Goal: Task Accomplishment & Management: Use online tool/utility

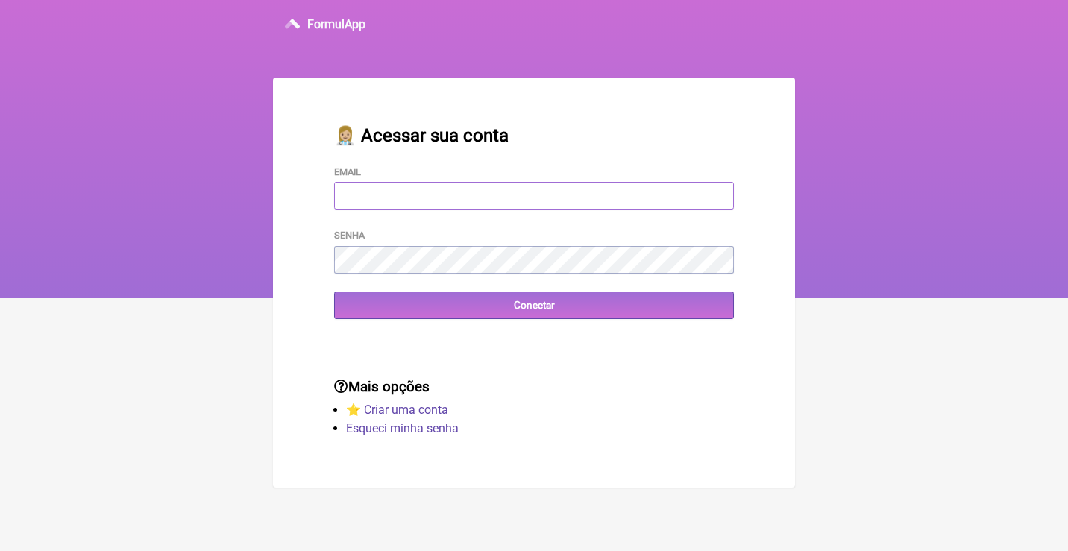
type input "adm.clinicabalance@gmail.com"
click at [534, 304] on input "Conectar" at bounding box center [534, 306] width 400 height 28
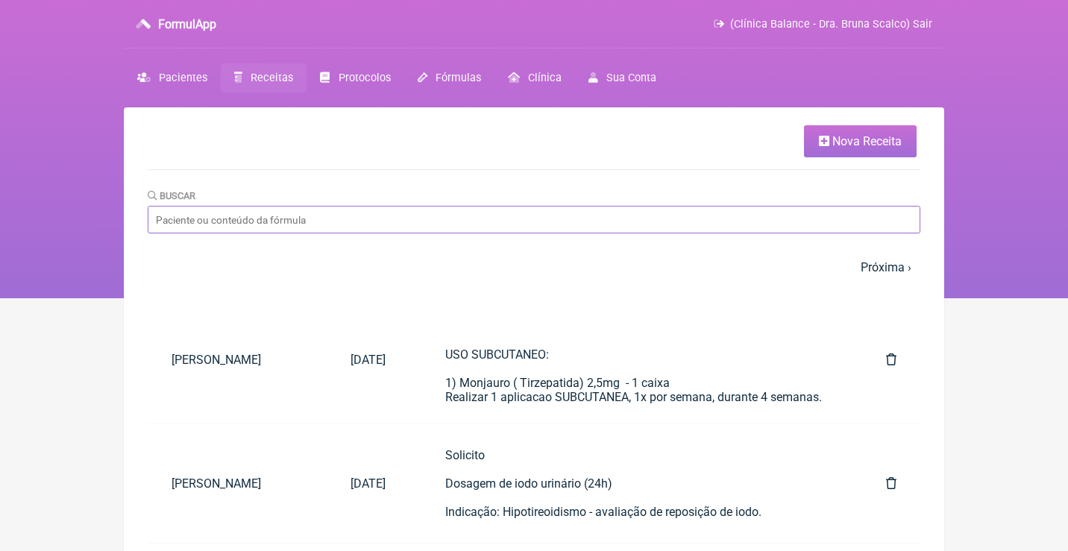
click at [314, 230] on input "Buscar" at bounding box center [534, 220] width 773 height 28
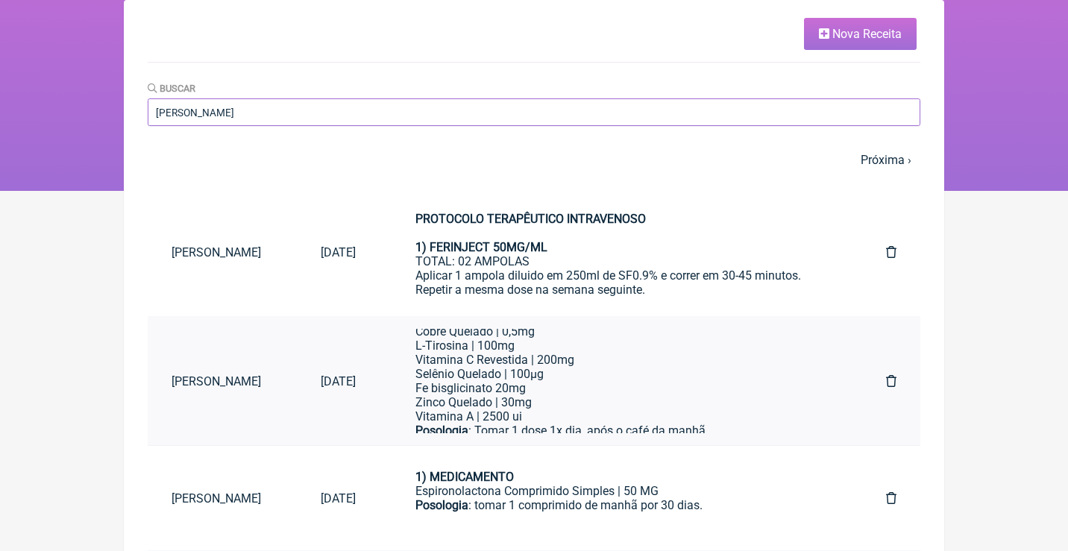
scroll to position [105, 0]
type input "Jéssica ramos"
click at [575, 380] on div "Selênio Quelado | 100µg Fe bisglicinato 20mg" at bounding box center [621, 377] width 411 height 28
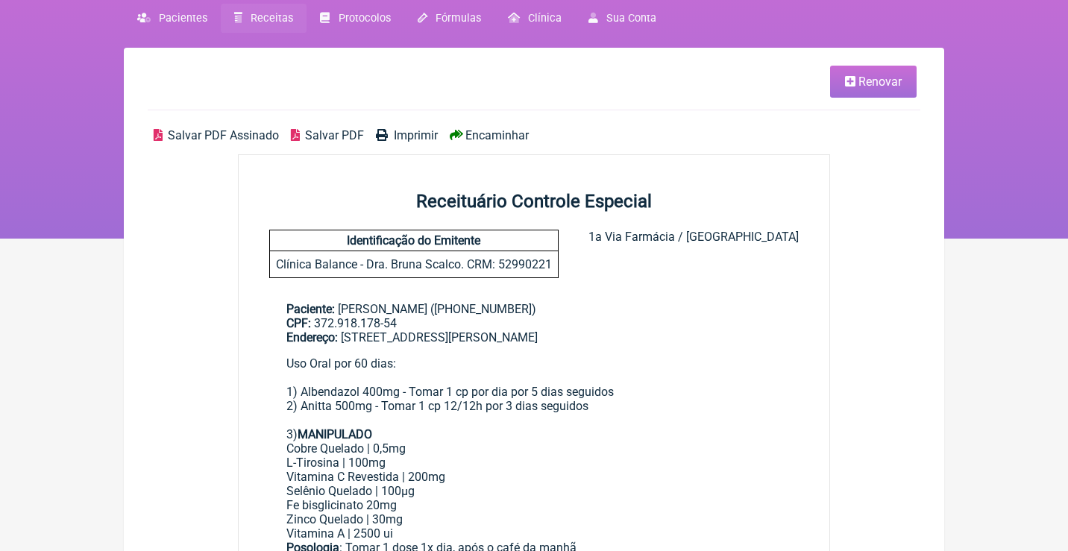
scroll to position [58, 0]
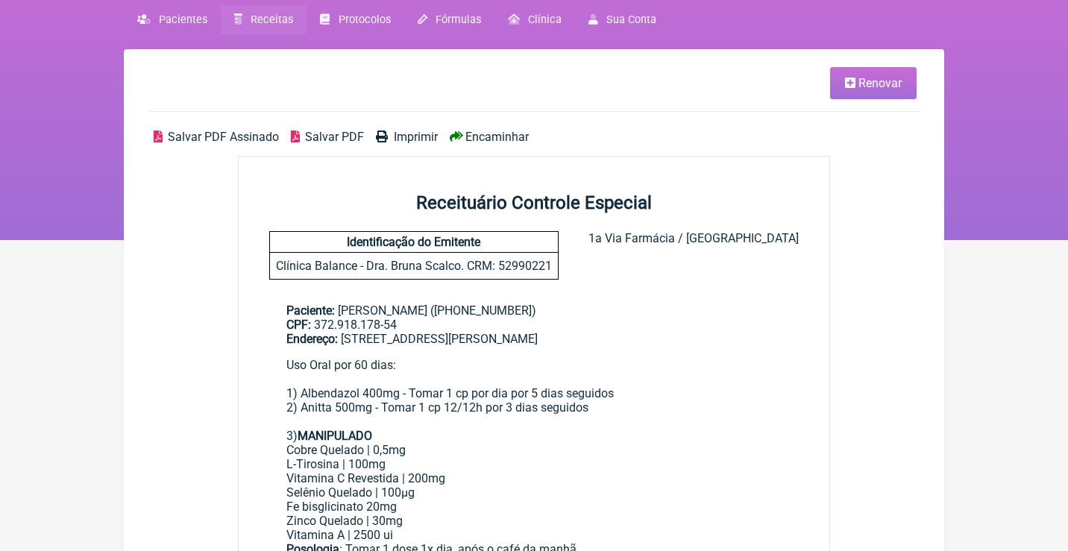
click at [894, 86] on span "Renovar" at bounding box center [880, 83] width 43 height 14
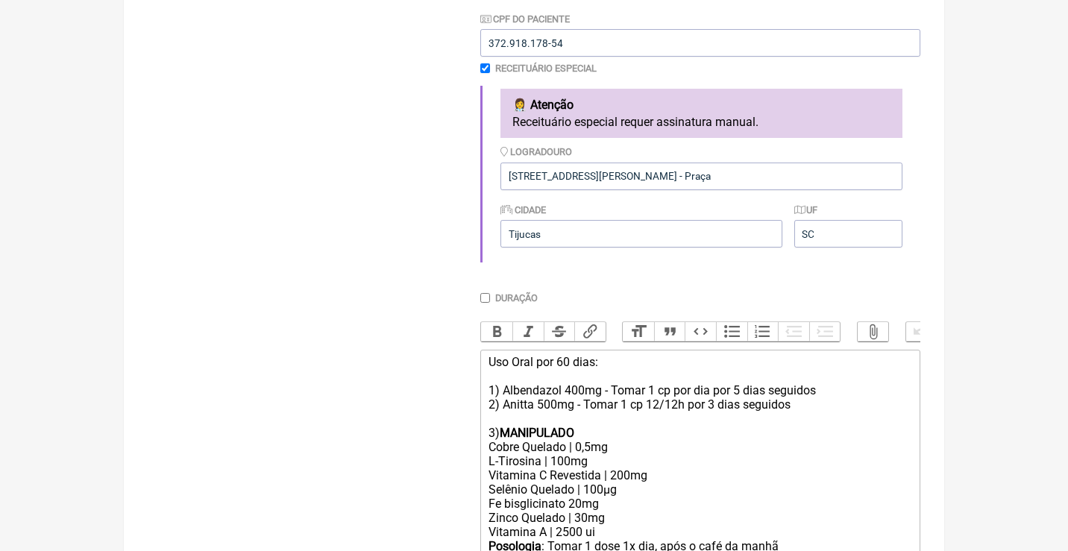
scroll to position [362, 0]
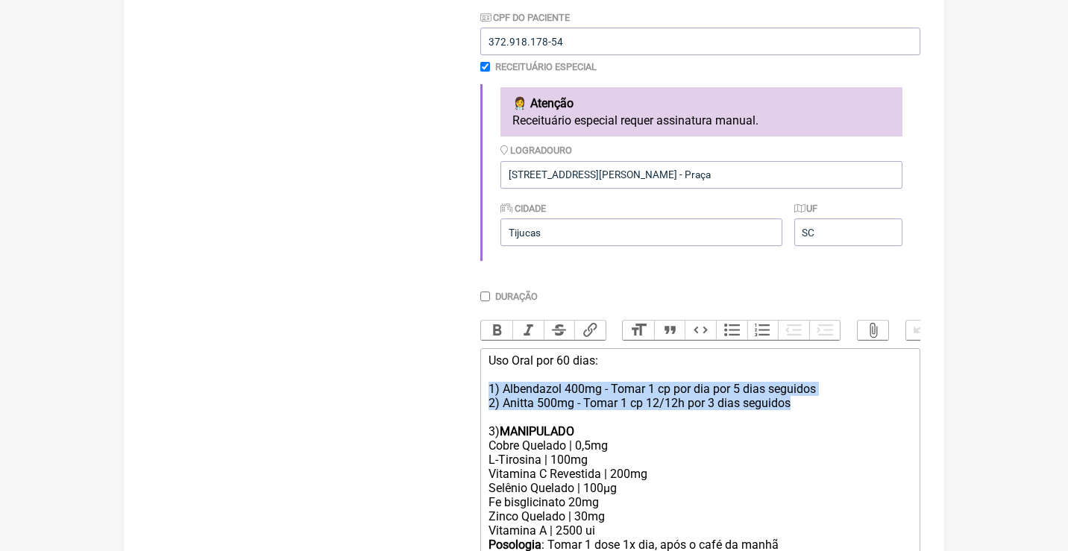
drag, startPoint x: 806, startPoint y: 399, endPoint x: 484, endPoint y: 379, distance: 322.2
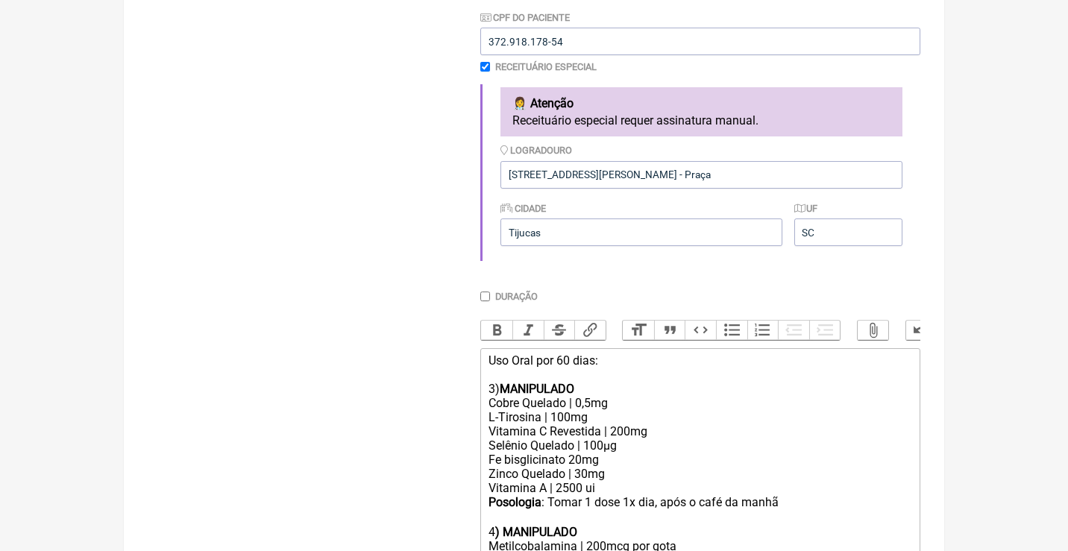
click at [568, 354] on div "Uso Oral por 60 dias: 3) MANIPULADO" at bounding box center [701, 375] width 424 height 43
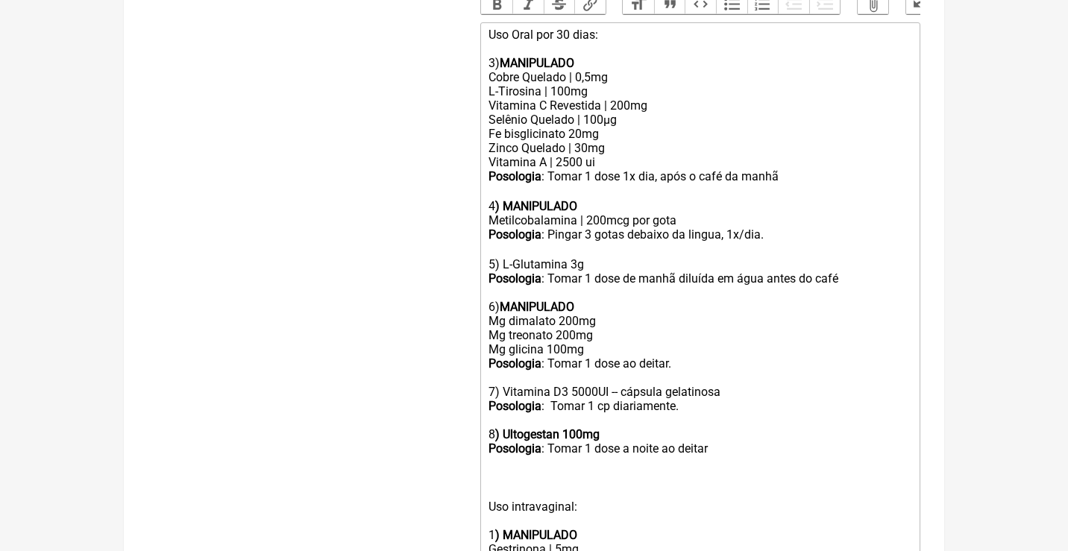
scroll to position [686, 0]
click at [794, 174] on div "Posologia : Tomar 1 dose 1x dia, após o café da manhã ㅤ 4 ) MANIPULADO" at bounding box center [701, 193] width 424 height 44
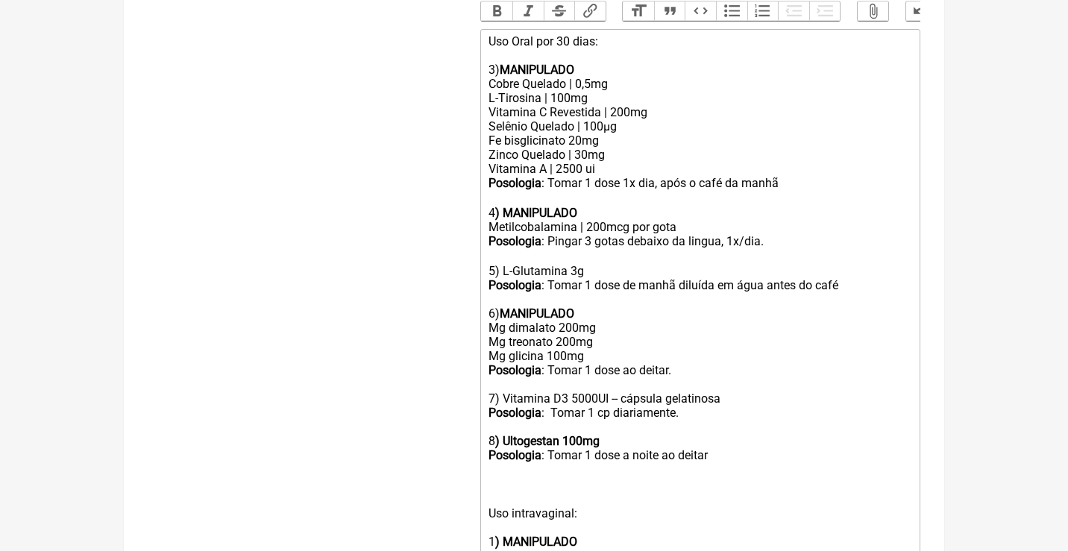
scroll to position [652, 0]
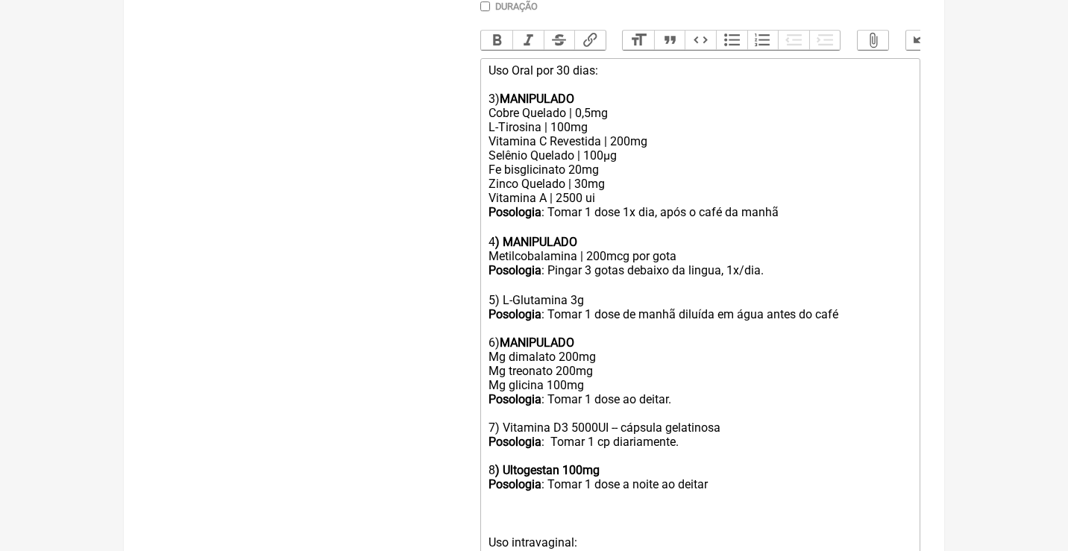
click at [794, 205] on div "Posologia : Tomar 1 dose 1x dia, após o café da manhã ㅤ 4 ) MANIPULADO" at bounding box center [701, 227] width 424 height 44
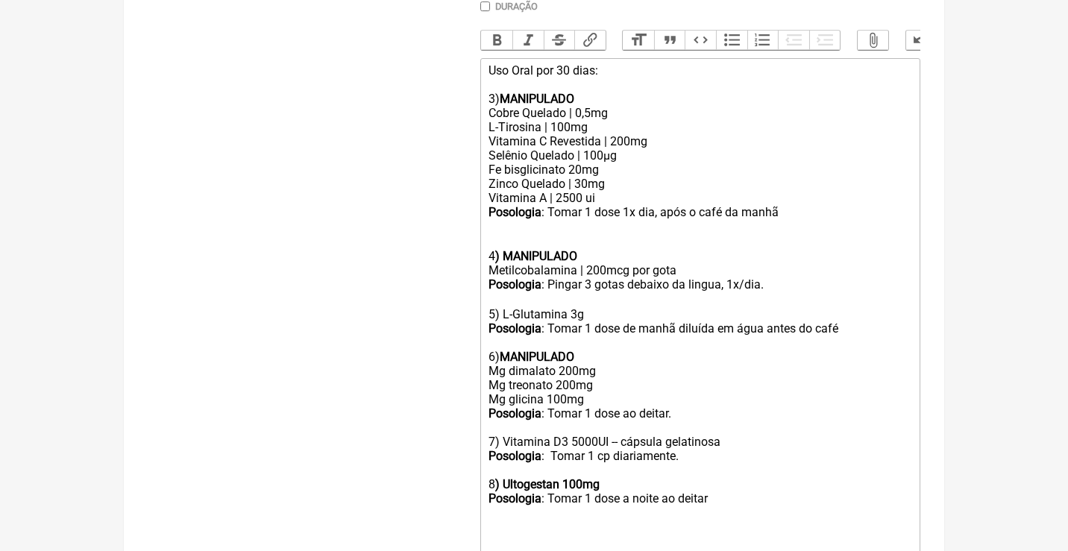
click at [640, 191] on div "Vitamina A | 2500 ui" at bounding box center [701, 198] width 424 height 14
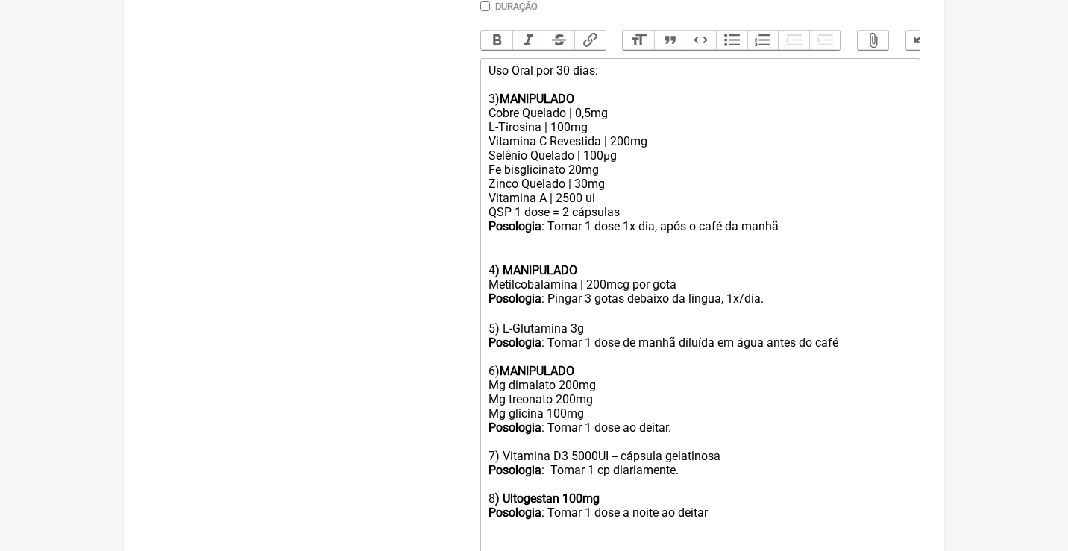
click at [607, 219] on div "Posologia : Tomar 1 dose 1x dia, após o café da manhã ㅤ 4 ) MANIPULADO" at bounding box center [701, 248] width 424 height 58
drag, startPoint x: 601, startPoint y: 242, endPoint x: 597, endPoint y: 253, distance: 12.1
click at [597, 253] on div "Posologia : Tomar 2 xápsulas 1x dia, após o café da manhã ㅤ 4 ) MANIPULADO" at bounding box center [701, 248] width 424 height 58
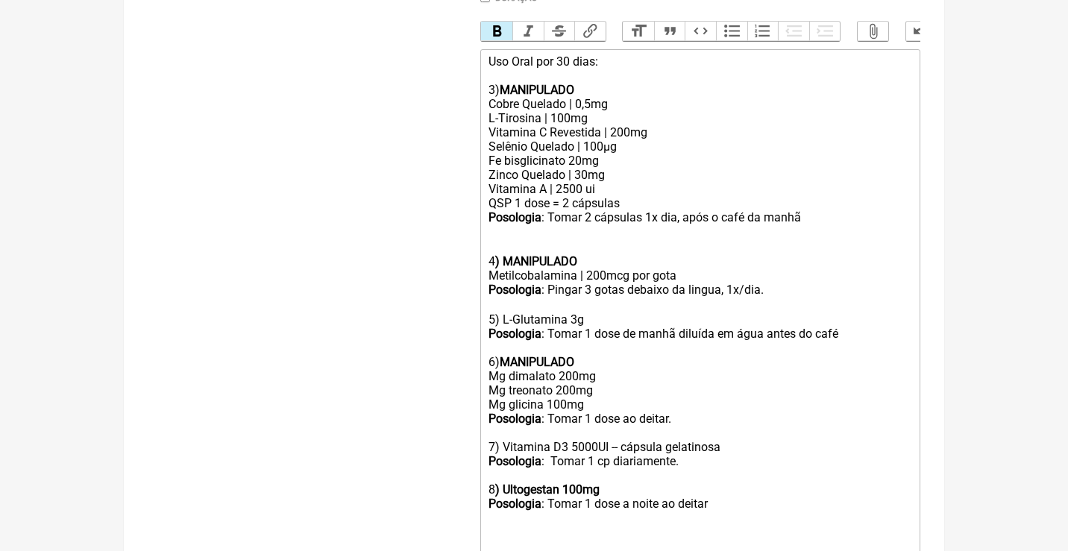
scroll to position [659, 0]
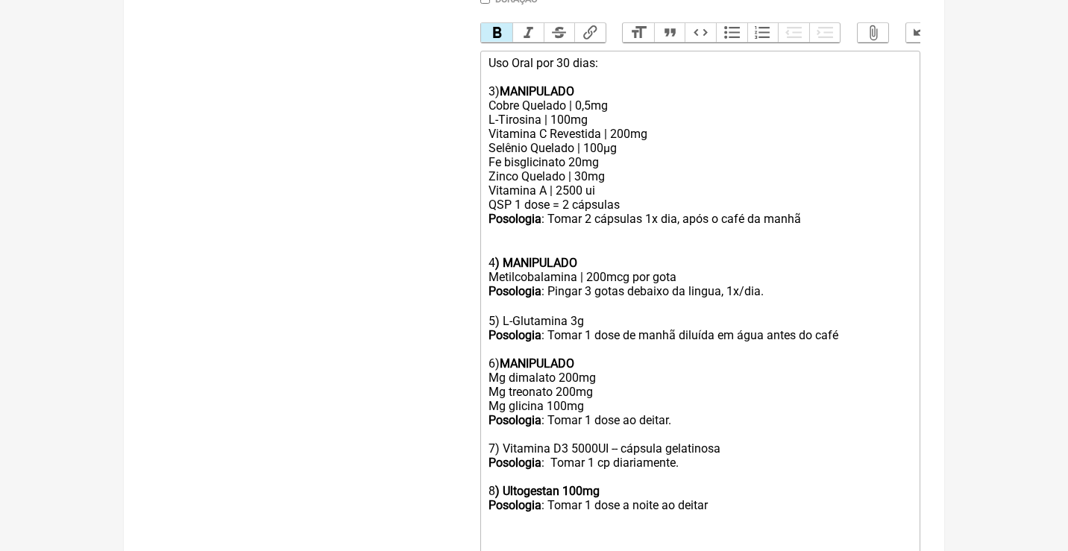
click at [492, 98] on div "Cobre Quelado | 0,5mg" at bounding box center [701, 105] width 424 height 14
click at [492, 87] on div "Uso Oral por 30 dias: 3) MANIPULADO" at bounding box center [701, 77] width 424 height 43
click at [490, 236] on div "Posologia : Tomar 2 cápsulas 1x dia, após o café da manhã ㅤ 4 ) MANIPULADO" at bounding box center [701, 241] width 424 height 58
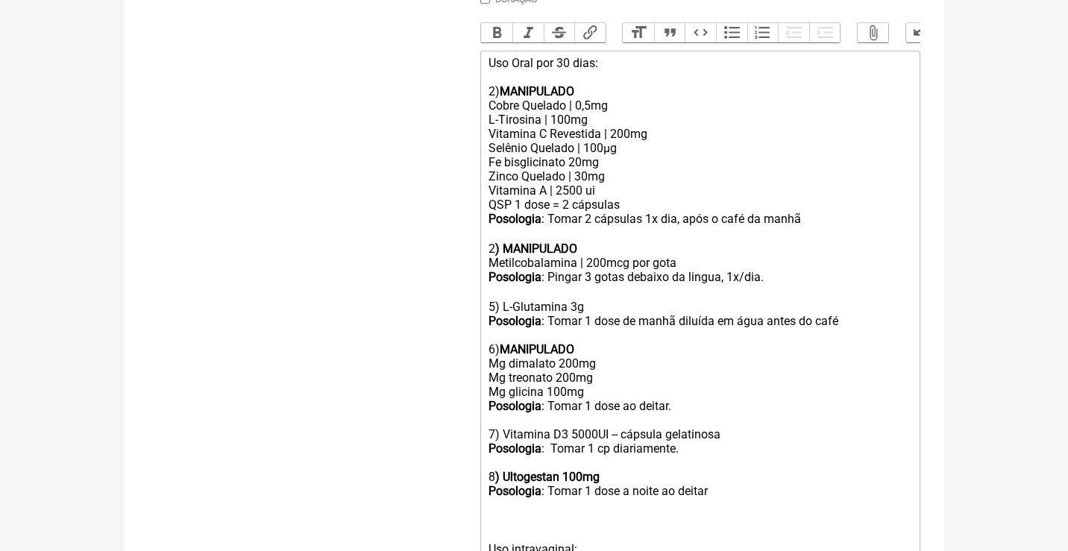
click at [491, 289] on div "Posologia : Pingar 3 gotas debaixo da lingua, 1x/dia. ㅤ 5) L-Glutamina 3g Posol…" at bounding box center [701, 377] width 424 height 214
click at [494, 333] on div "Posologia : Pingar 3 gotas debaixo da lingua, 1x/dia. ㅤ 3) L-Glutamina 3g Posol…" at bounding box center [701, 377] width 424 height 214
click at [495, 410] on div "Posologia : Pingar 3 gotas debaixo da lingua, 1x/dia. ㅤ 3) L-Glutamina 3g Posol…" at bounding box center [701, 377] width 424 height 214
click at [495, 450] on div "Posologia : Pingar 3 gotas debaixo da lingua, 1x/dia. ㅤ 3) L-Glutamina 3g Posol…" at bounding box center [701, 377] width 424 height 214
type trix-editor "<div>Uso Oral por 30 dias:<br><br>2) <strong>MANIPULADO</strong></div><div>Cobr…"
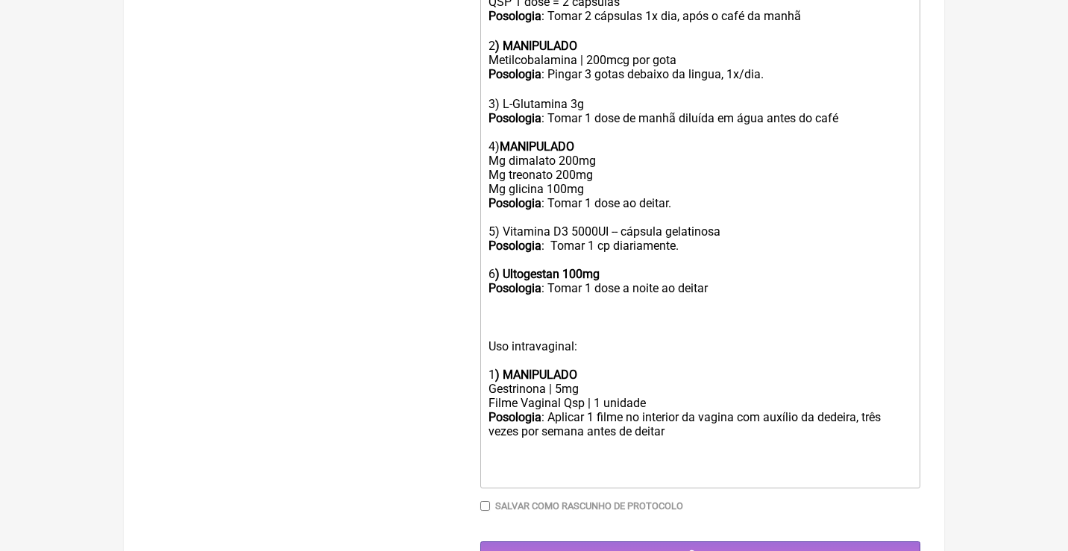
scroll to position [862, 0]
click at [706, 542] on input "Gerar" at bounding box center [700, 556] width 440 height 28
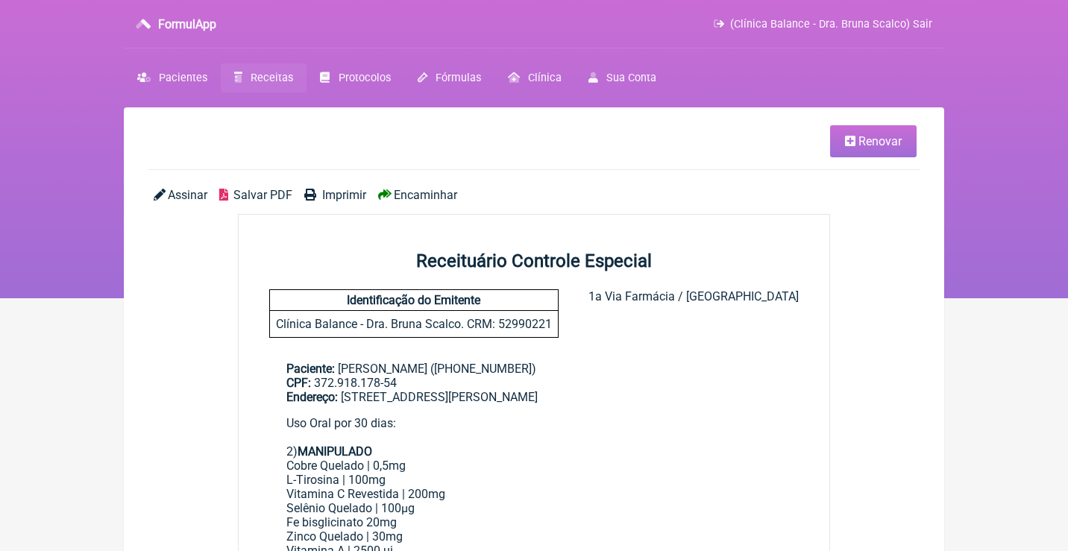
click at [165, 194] on icon at bounding box center [160, 195] width 12 height 12
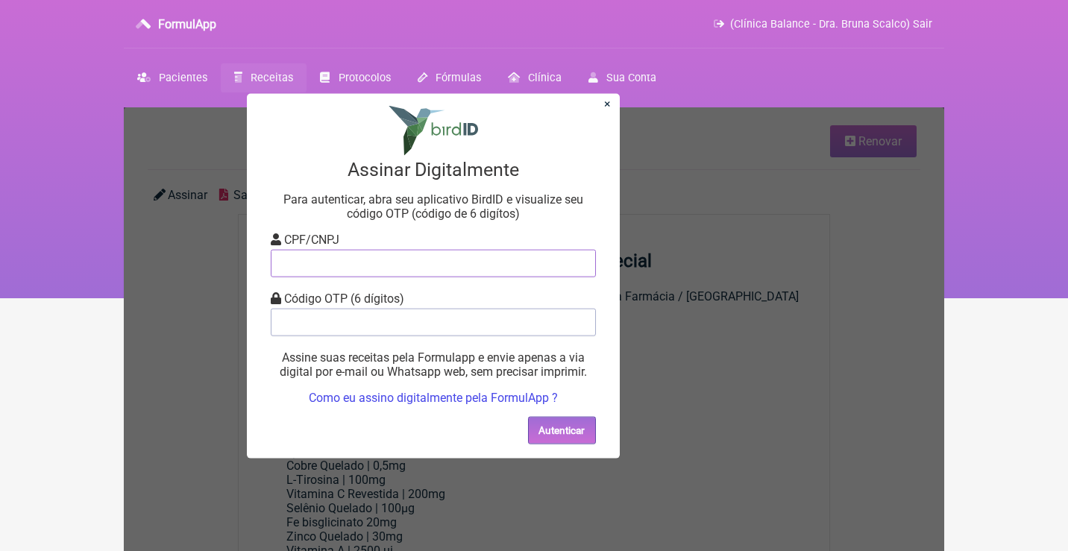
click at [295, 258] on input "tel" at bounding box center [433, 263] width 325 height 28
type input "12805451783"
click at [348, 319] on input "tel" at bounding box center [433, 322] width 325 height 28
type input "673074"
click at [544, 410] on section "× Assinar Digitalmente Para autenticar, abra seu aplicativo BirdID e visualize …" at bounding box center [433, 275] width 373 height 365
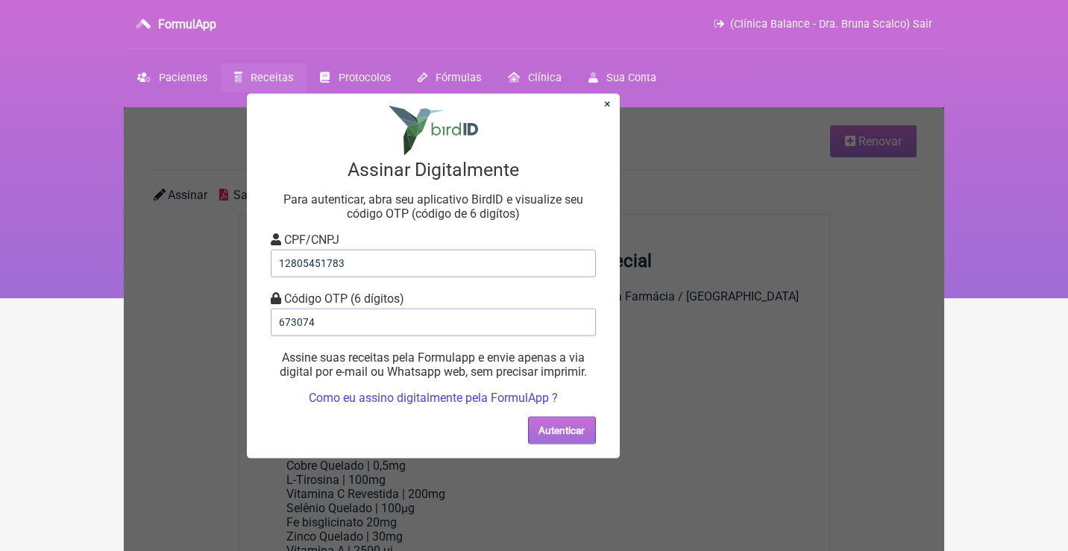
click at [548, 423] on button "Autenticar" at bounding box center [562, 430] width 68 height 28
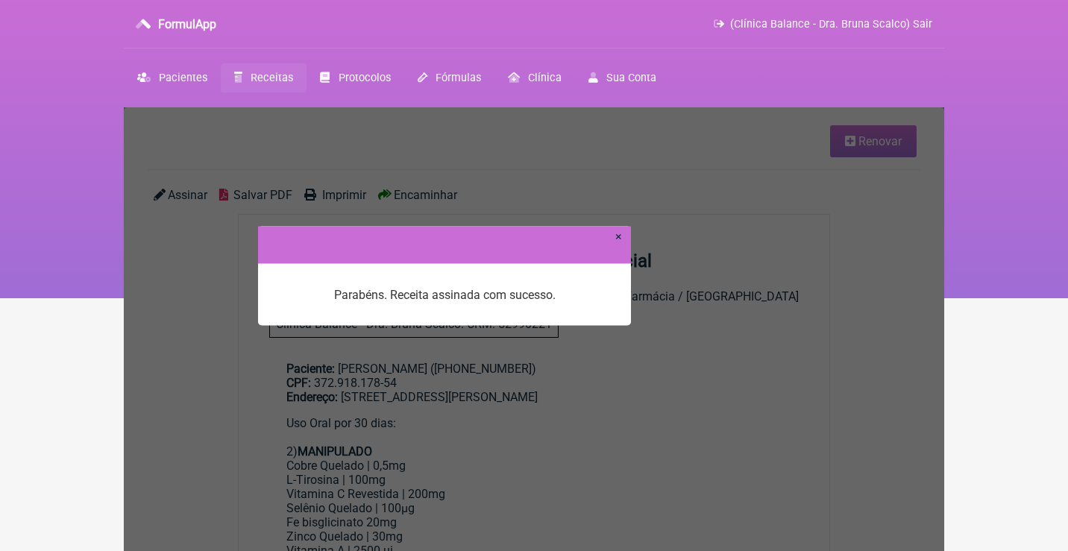
click at [620, 239] on link "×" at bounding box center [618, 236] width 7 height 14
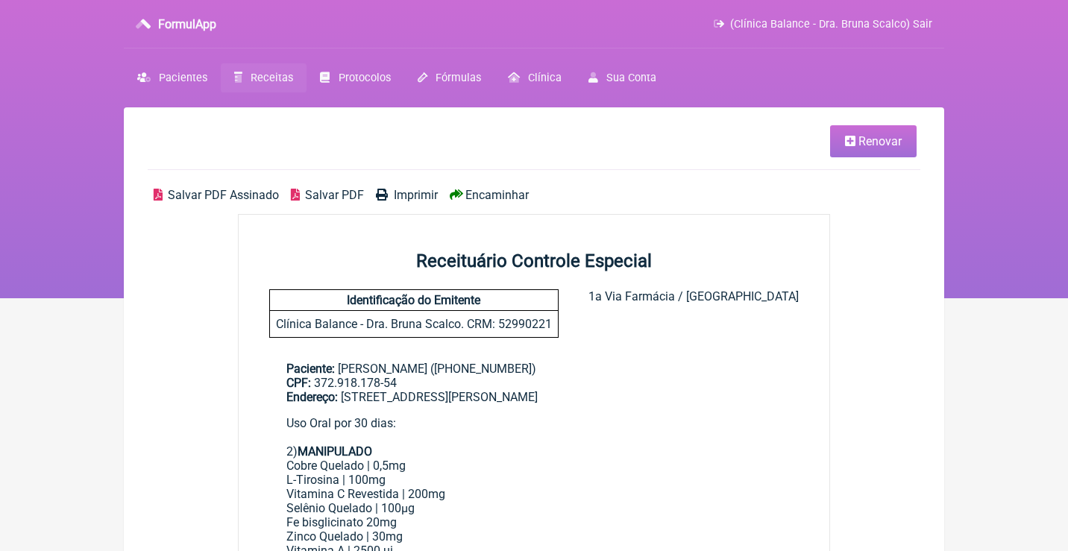
click at [178, 198] on span "Salvar PDF Assinado" at bounding box center [223, 195] width 111 height 14
